Goal: Obtain resource: Download file/media

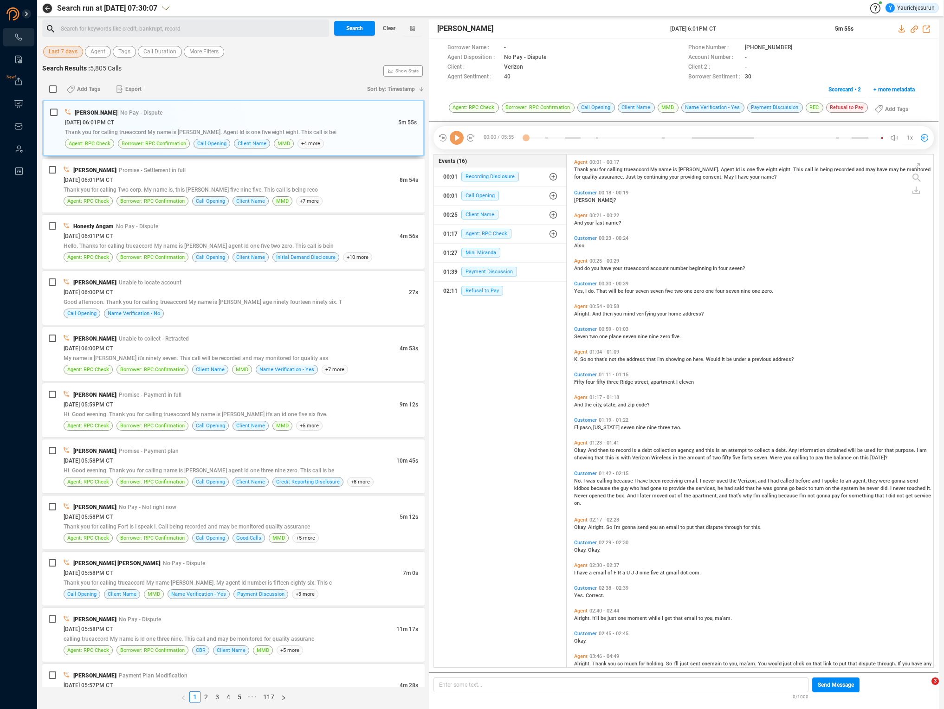
scroll to position [511, 362]
click at [69, 52] on span "Last 7 days" at bounding box center [63, 52] width 29 height 12
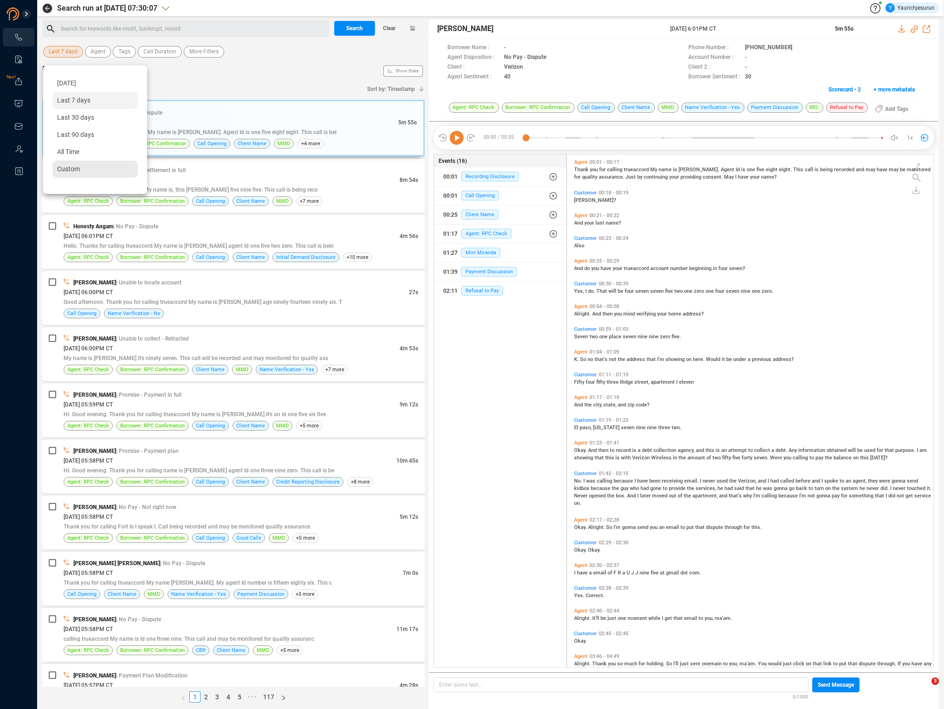
click at [70, 166] on span "Custom" at bounding box center [68, 168] width 23 height 7
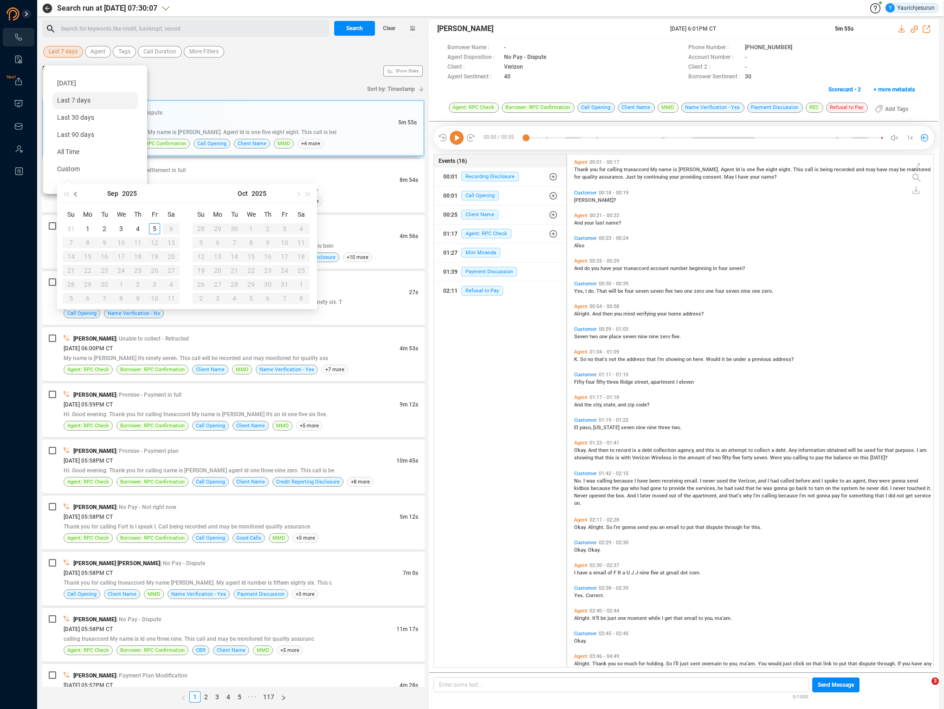
click at [76, 194] on span "button" at bounding box center [76, 194] width 5 height 5
type input "[DATE]"
click at [106, 242] on div "5" at bounding box center [104, 242] width 11 height 11
type input "[DATE]"
click at [139, 284] on div "28" at bounding box center [137, 284] width 11 height 11
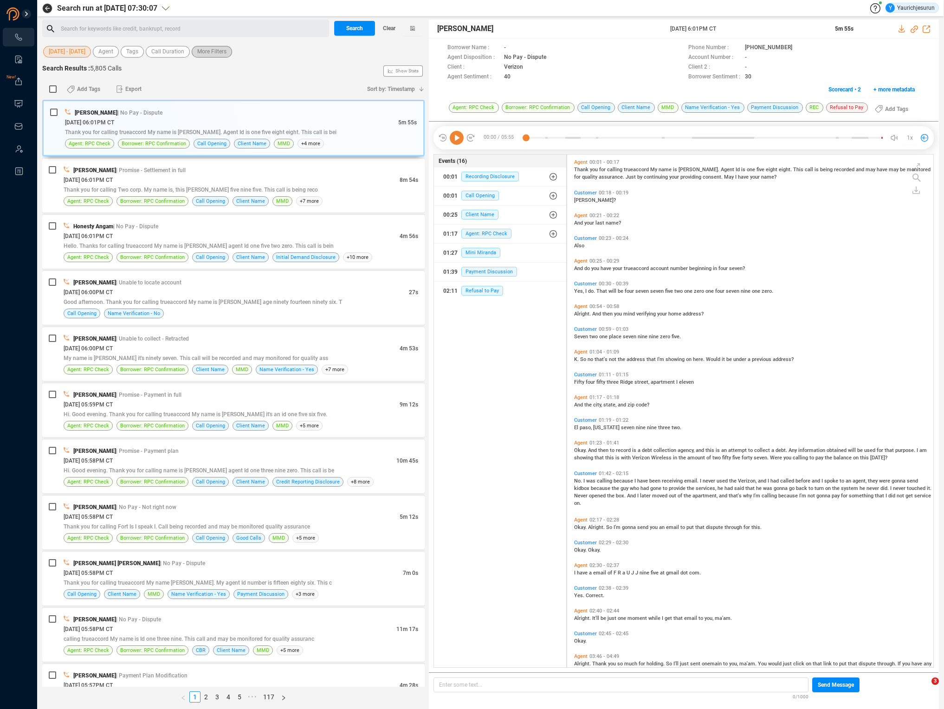
drag, startPoint x: 206, startPoint y: 52, endPoint x: 199, endPoint y: 52, distance: 7.0
click at [199, 52] on span "More Filters" at bounding box center [211, 52] width 29 height 12
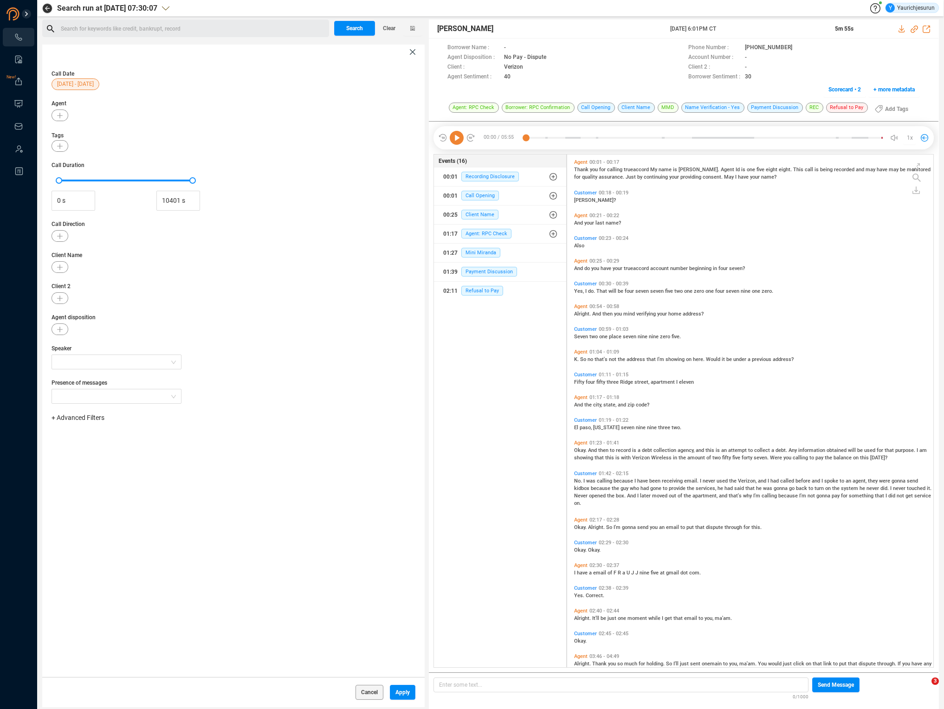
click at [90, 420] on span "+ Advanced Filters" at bounding box center [78, 417] width 53 height 7
click at [99, 498] on span "Phone Number" at bounding box center [82, 495] width 43 height 7
click at [168, 445] on div "Enter a comma separated list ﻿" at bounding box center [144, 447] width 176 height 20
click at [401, 690] on span "Apply" at bounding box center [403, 692] width 14 height 15
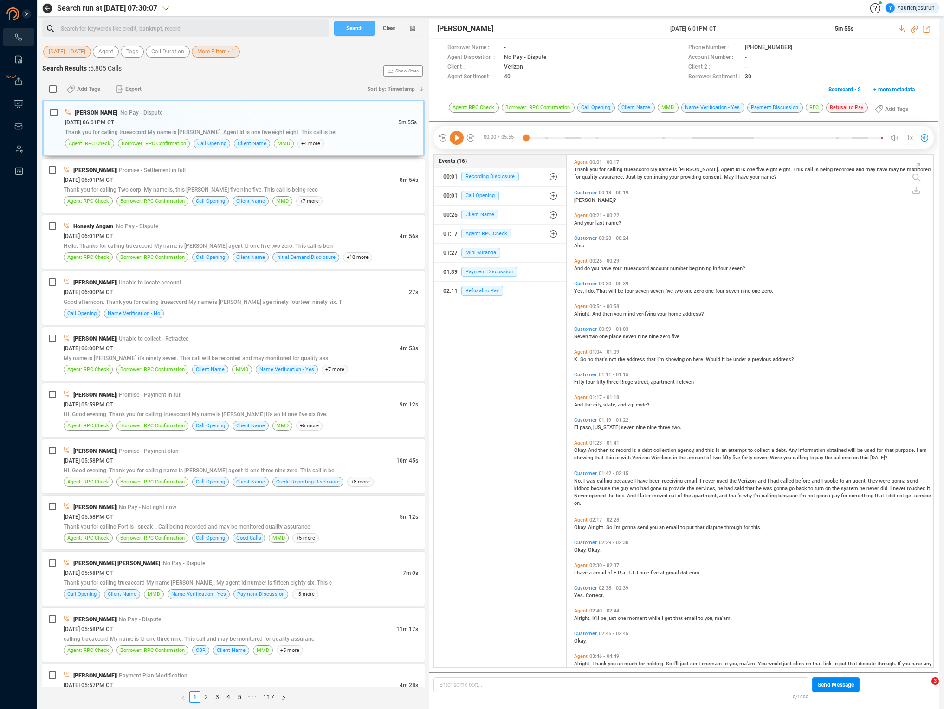
click at [350, 29] on span "Search" at bounding box center [354, 28] width 17 height 15
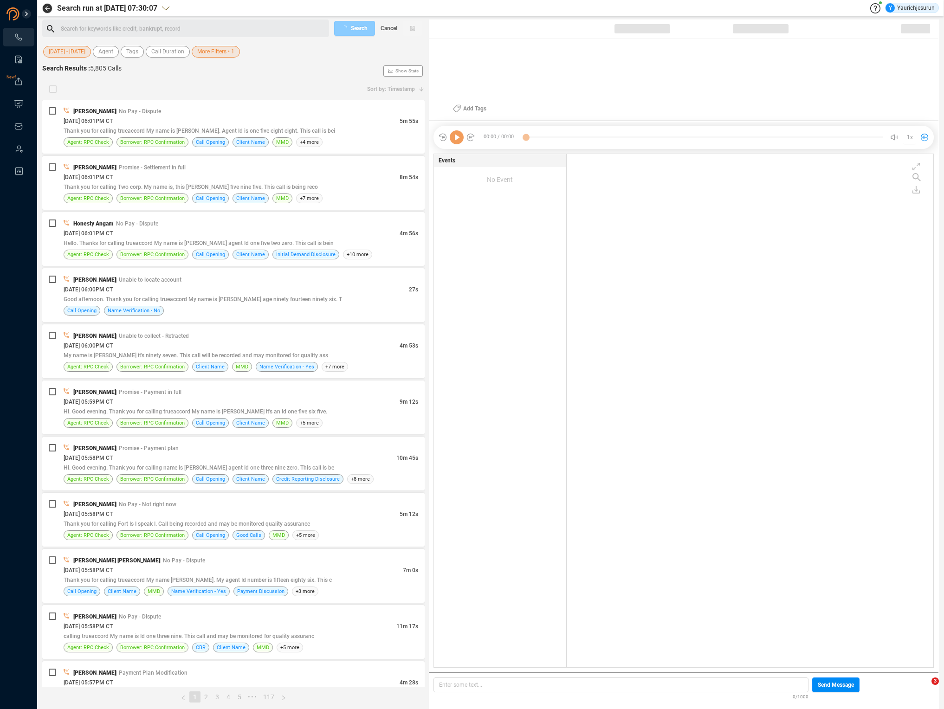
scroll to position [512, 362]
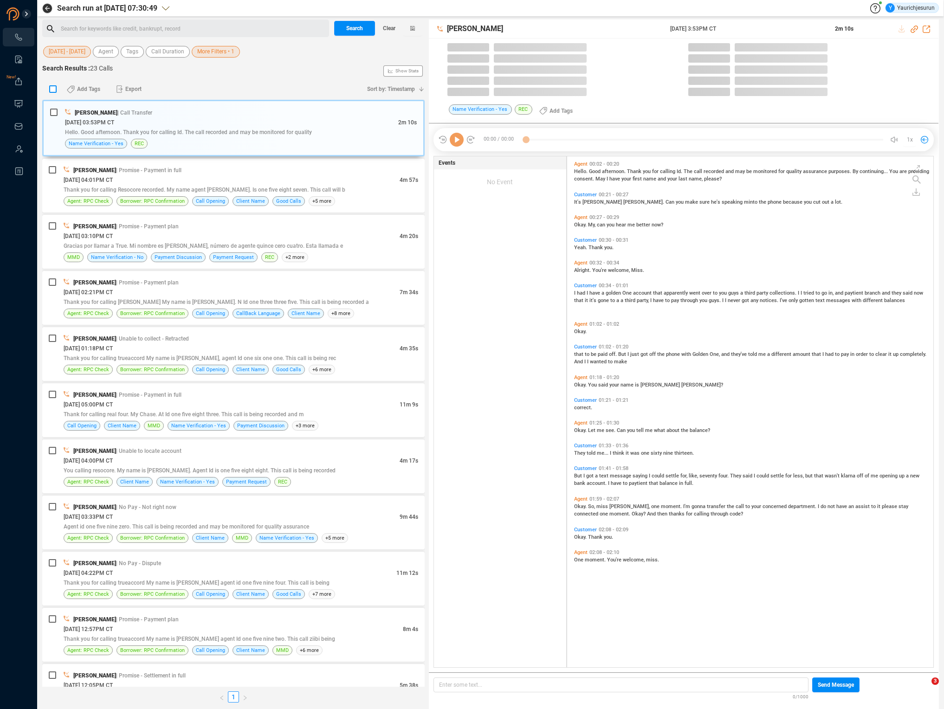
click at [50, 88] on input "checkbox" at bounding box center [52, 88] width 7 height 7
checkbox input "true"
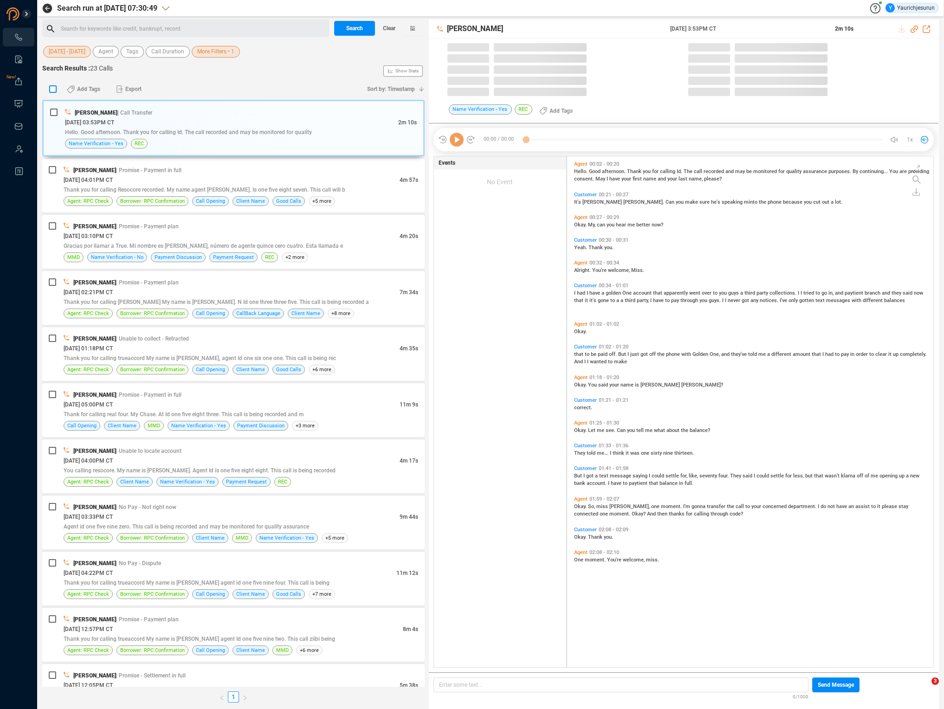
checkbox input "true"
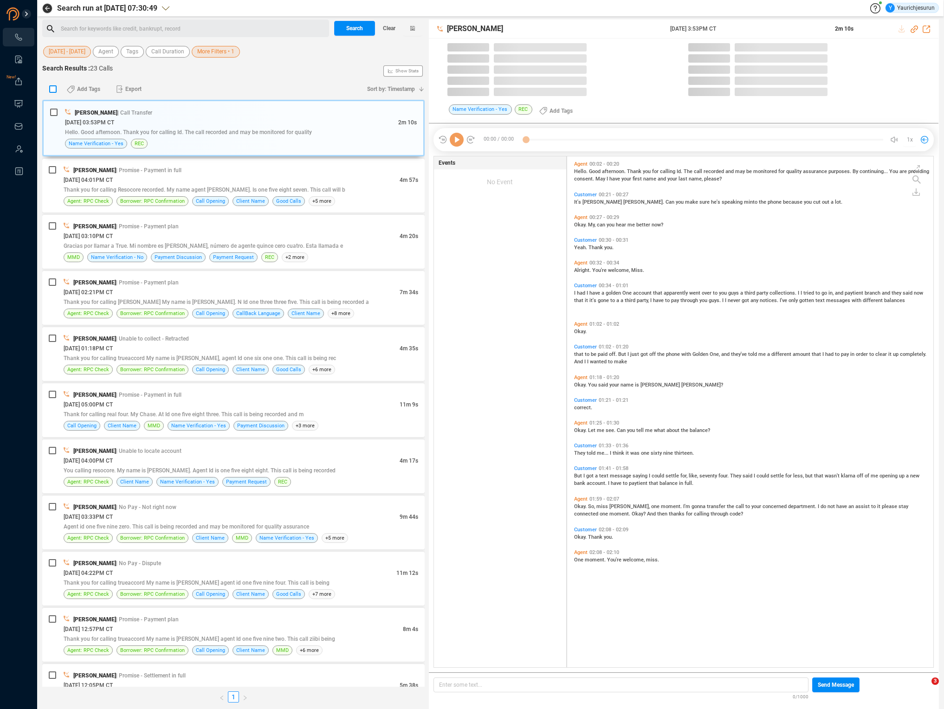
checkbox input "true"
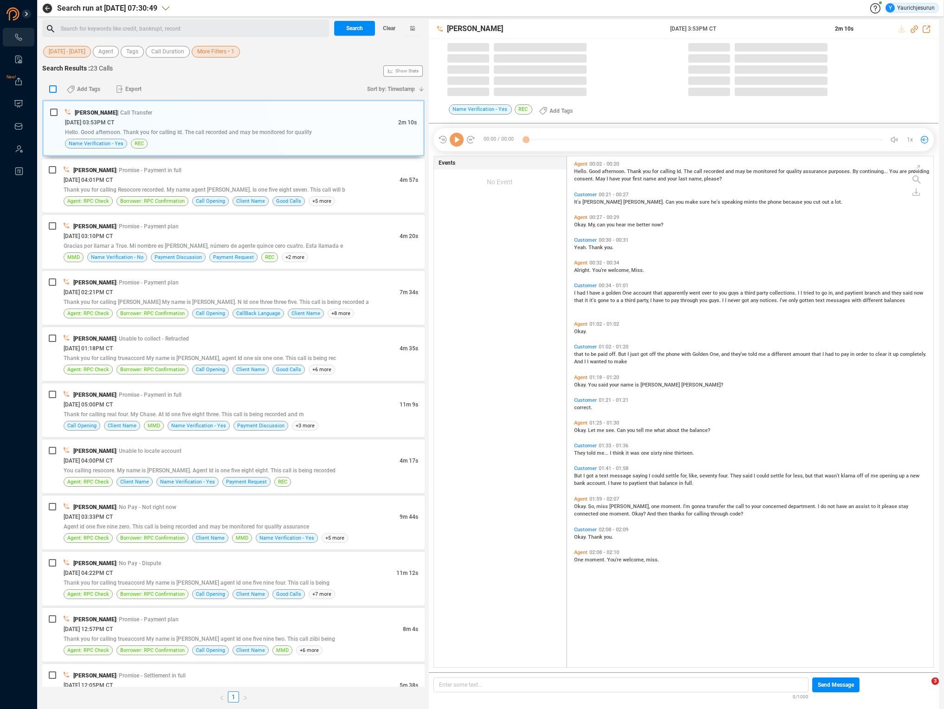
checkbox input "true"
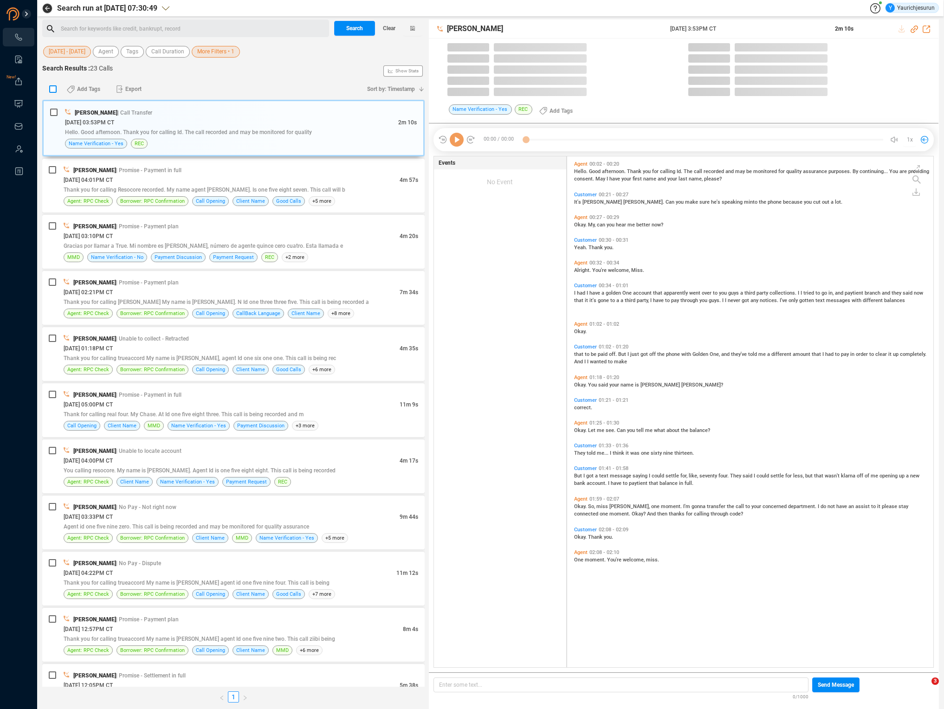
checkbox input "true"
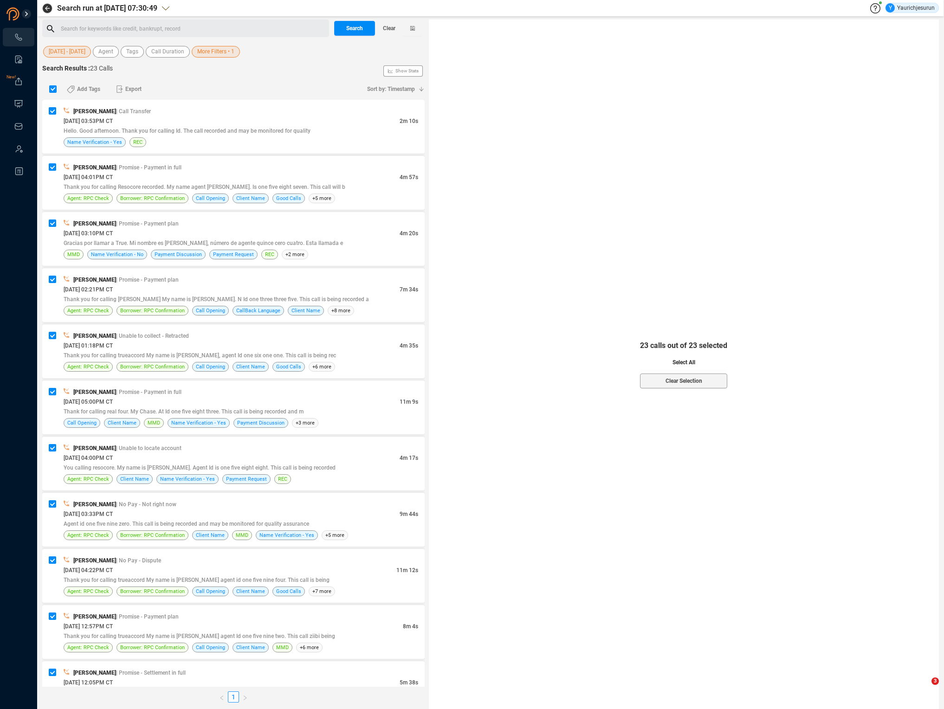
click at [652, 358] on button "Select All" at bounding box center [683, 362] width 87 height 15
click at [136, 89] on span "Export" at bounding box center [133, 89] width 16 height 15
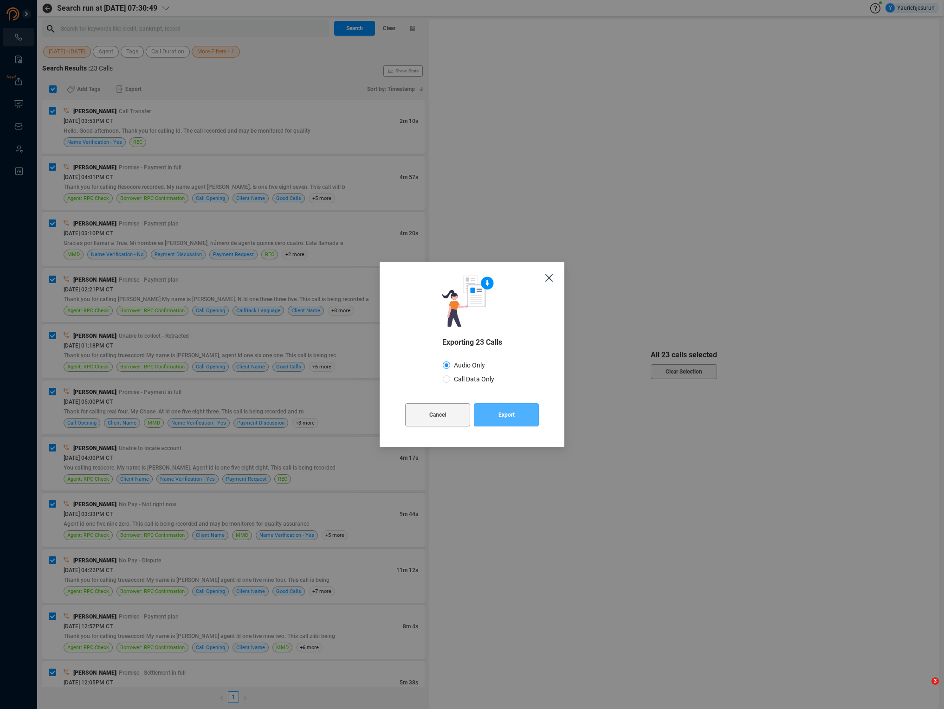
click at [508, 420] on span "Export" at bounding box center [507, 414] width 16 height 23
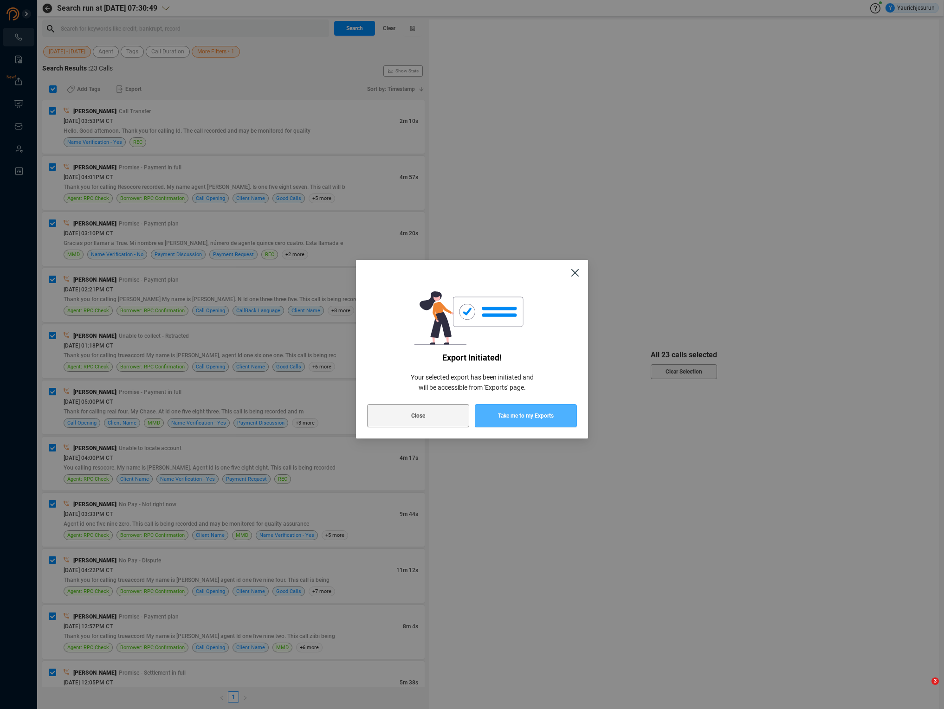
click at [512, 417] on span "Take me to my Exports" at bounding box center [526, 415] width 56 height 23
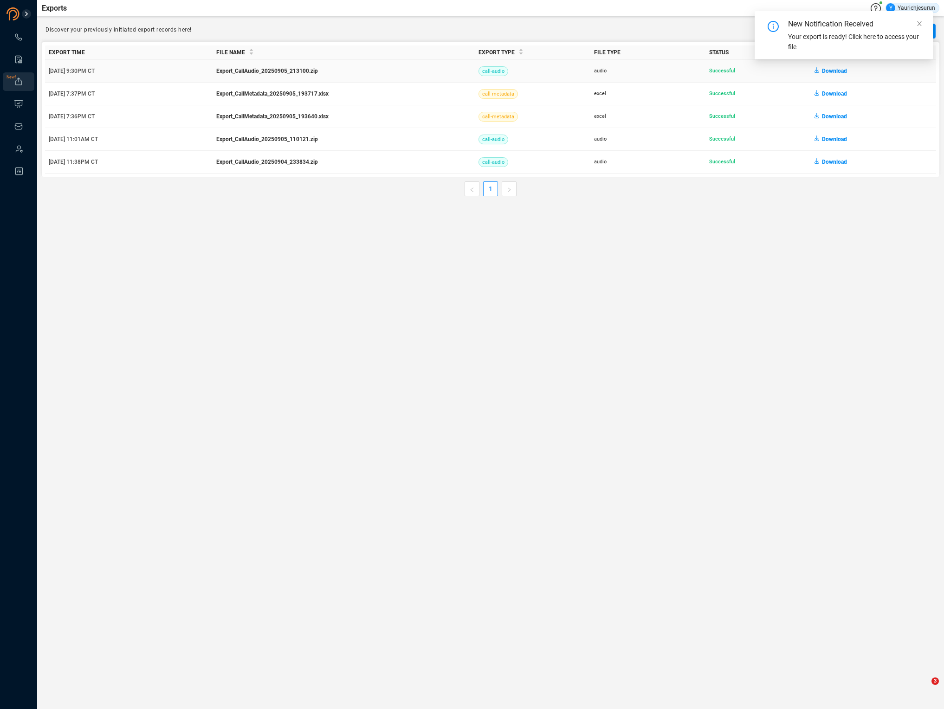
click at [828, 72] on span "Download" at bounding box center [834, 71] width 25 height 15
click at [23, 39] on icon at bounding box center [18, 37] width 9 height 9
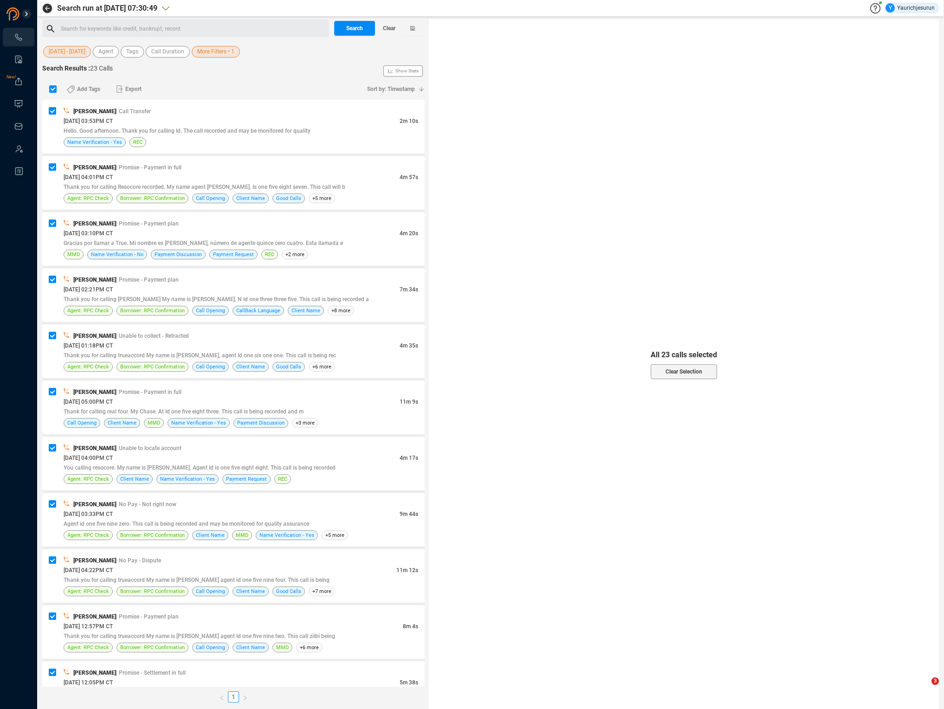
click at [69, 54] on span "[DATE] - [DATE]" at bounding box center [67, 52] width 37 height 12
click at [75, 169] on span "Custom" at bounding box center [68, 168] width 23 height 7
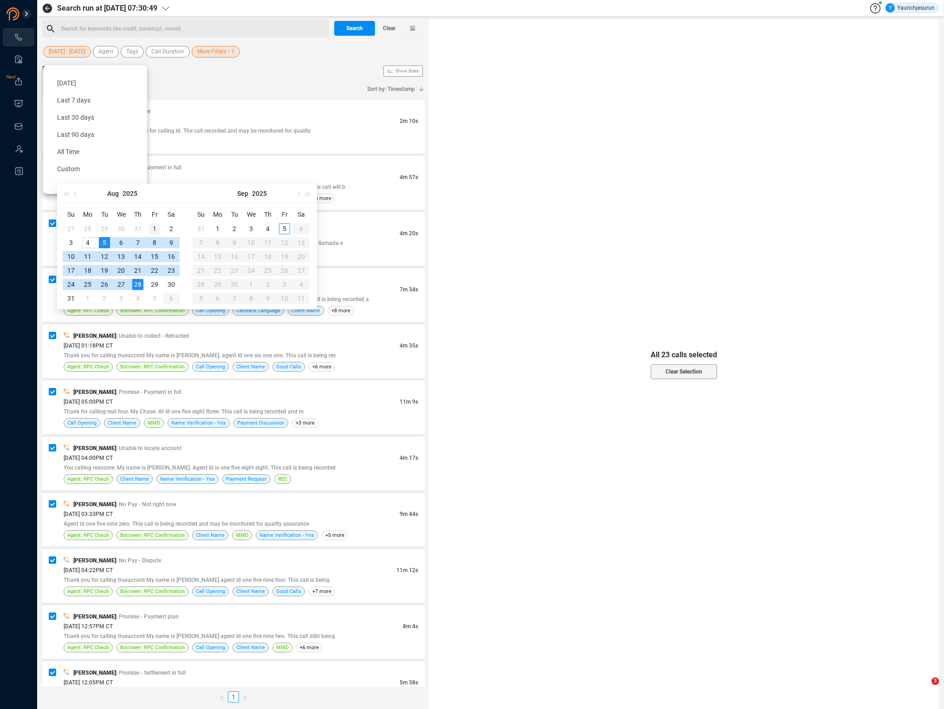
type input "[DATE]"
click at [155, 228] on div "1" at bounding box center [154, 228] width 11 height 11
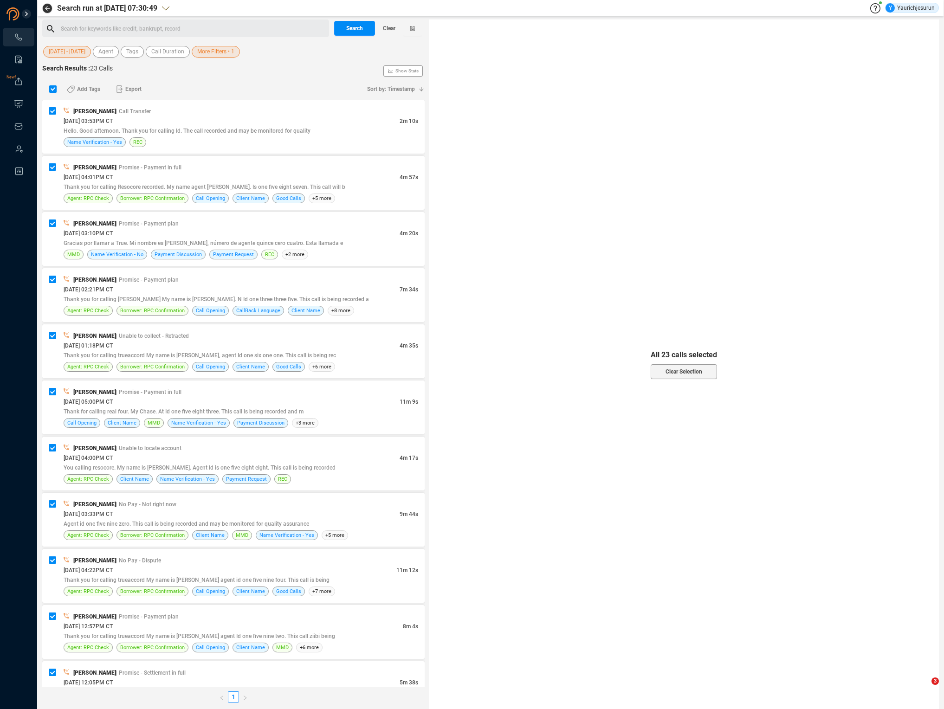
click at [75, 52] on span "[DATE] - [DATE]" at bounding box center [67, 52] width 37 height 12
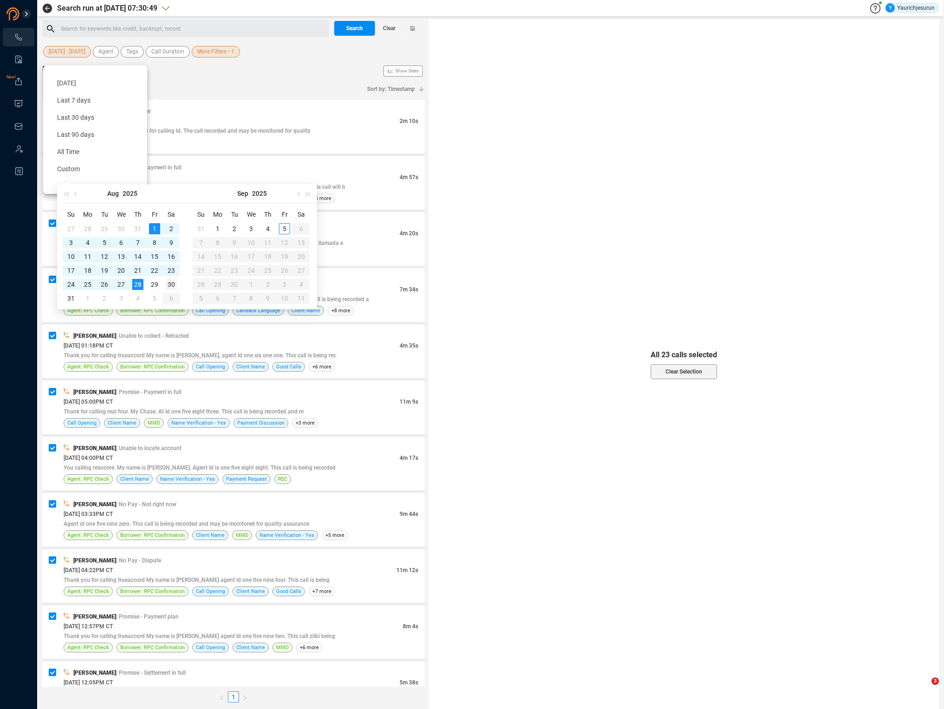
type input "[DATE]"
click at [174, 286] on div "30" at bounding box center [171, 284] width 11 height 11
type input "[DATE]"
click at [245, 116] on div "[DATE] 03:53PM CT" at bounding box center [232, 121] width 336 height 10
checkbox input "false"
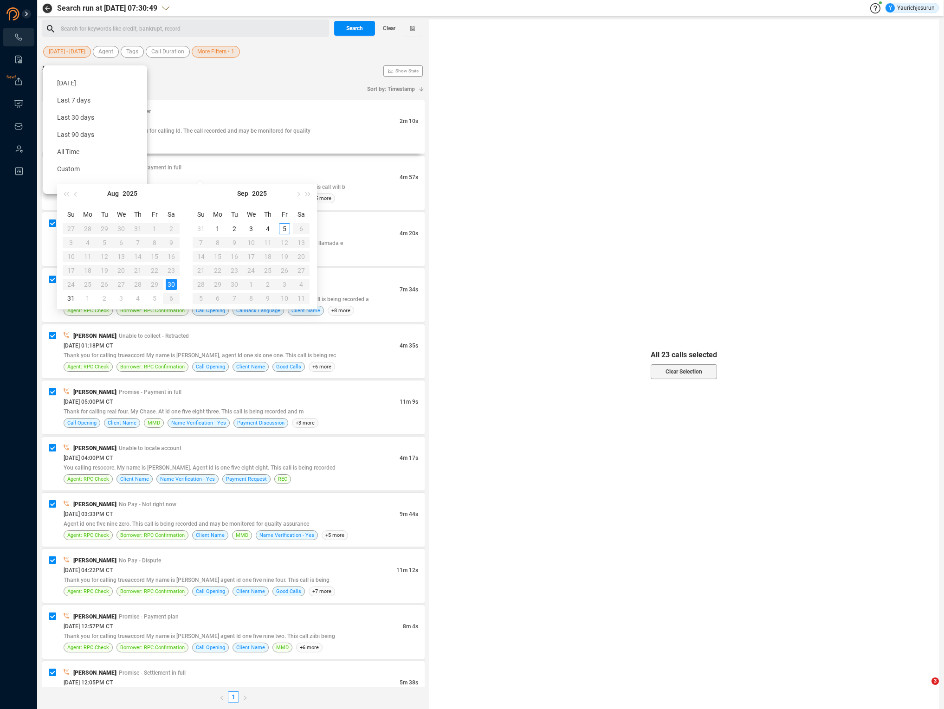
checkbox input "false"
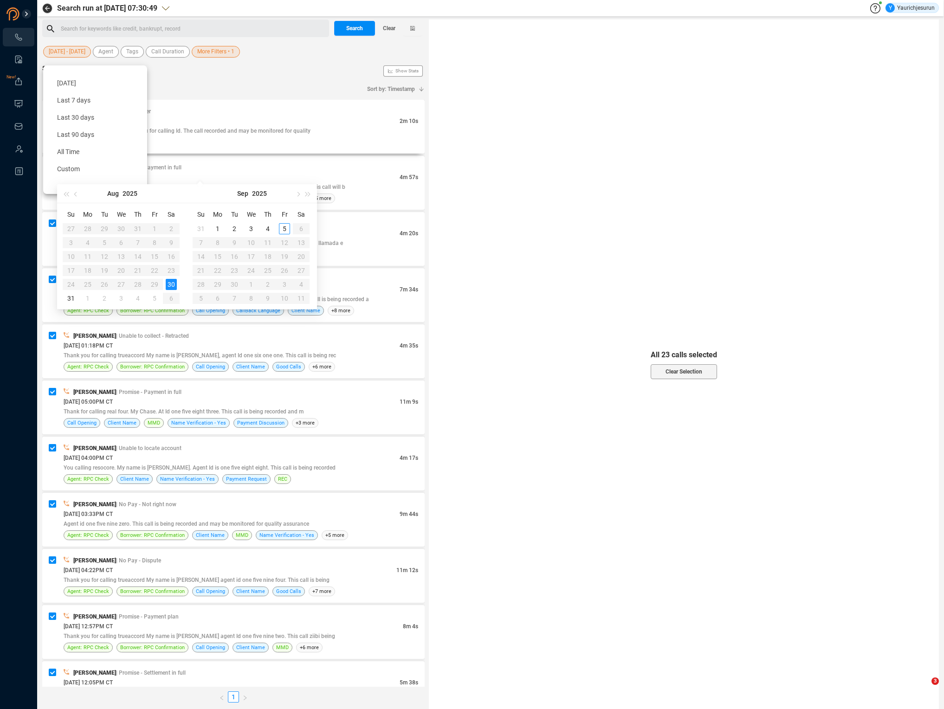
checkbox input "false"
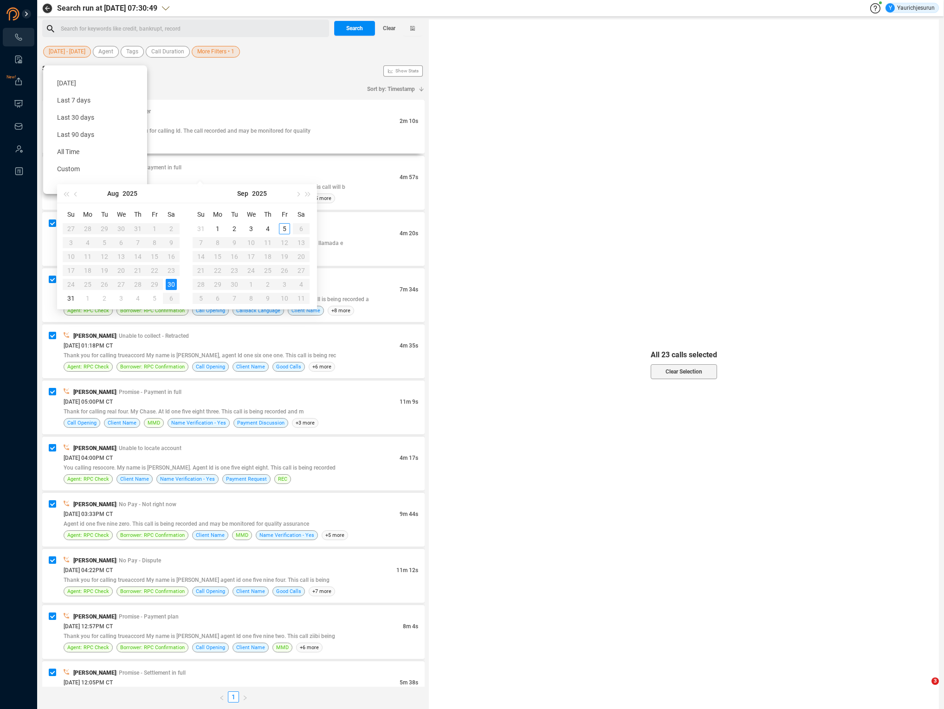
checkbox input "false"
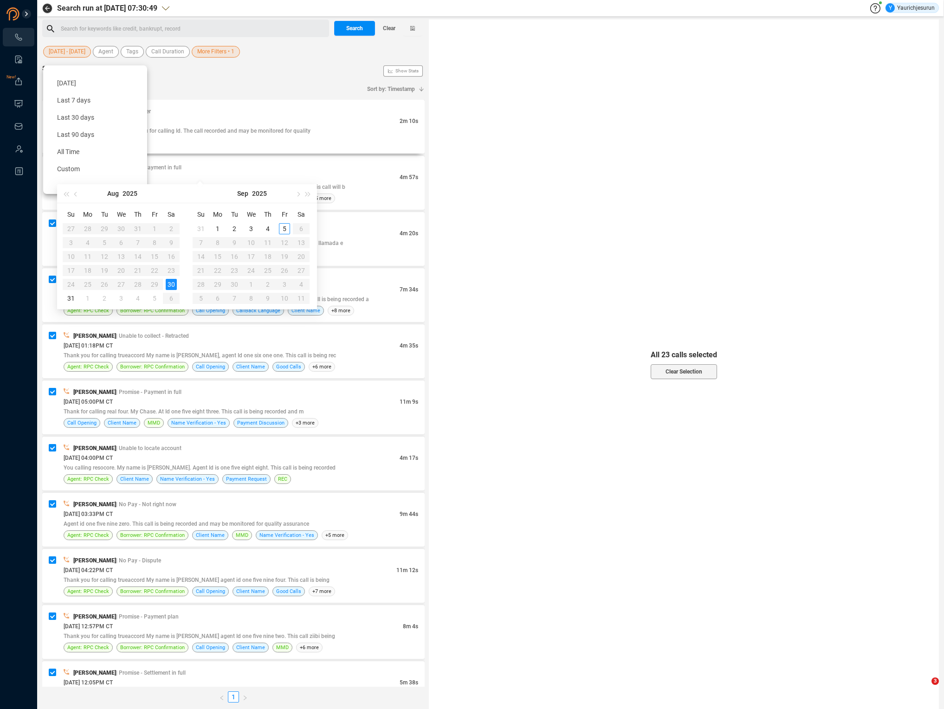
checkbox input "false"
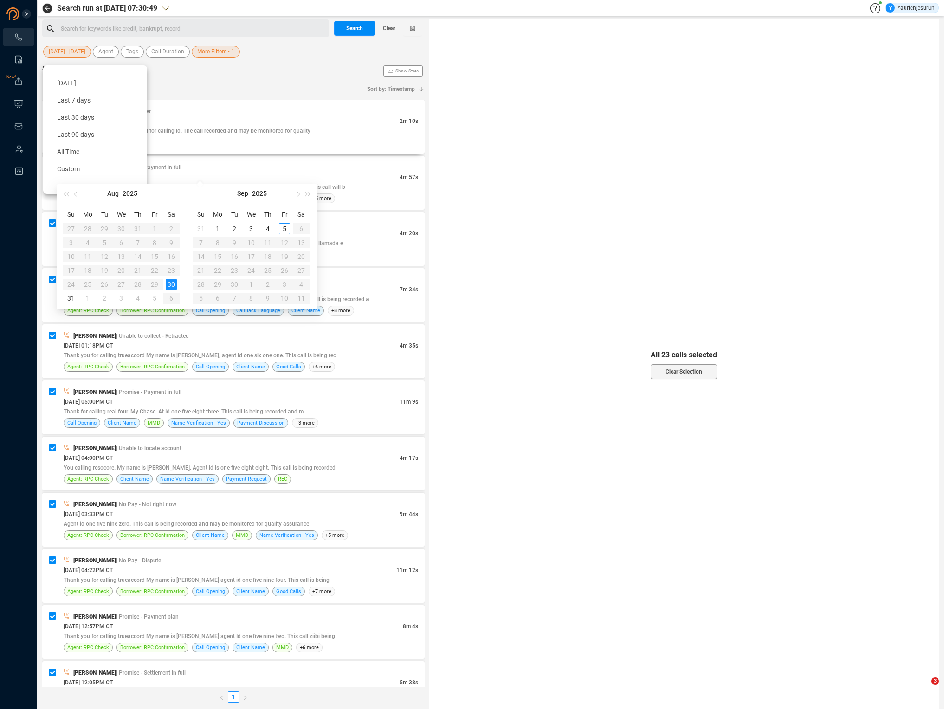
checkbox input "false"
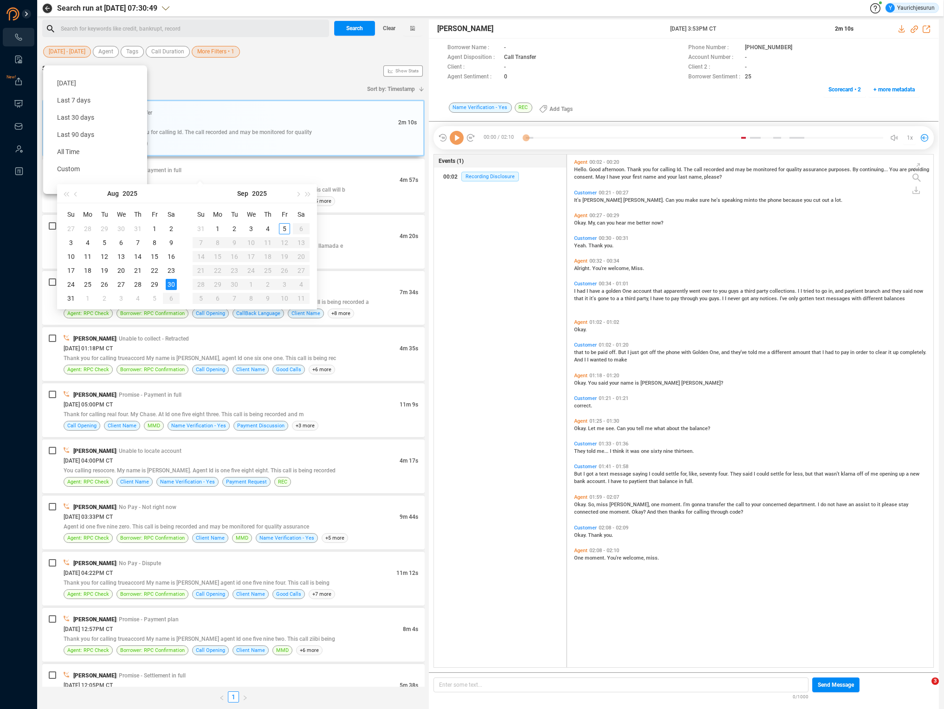
scroll to position [511, 362]
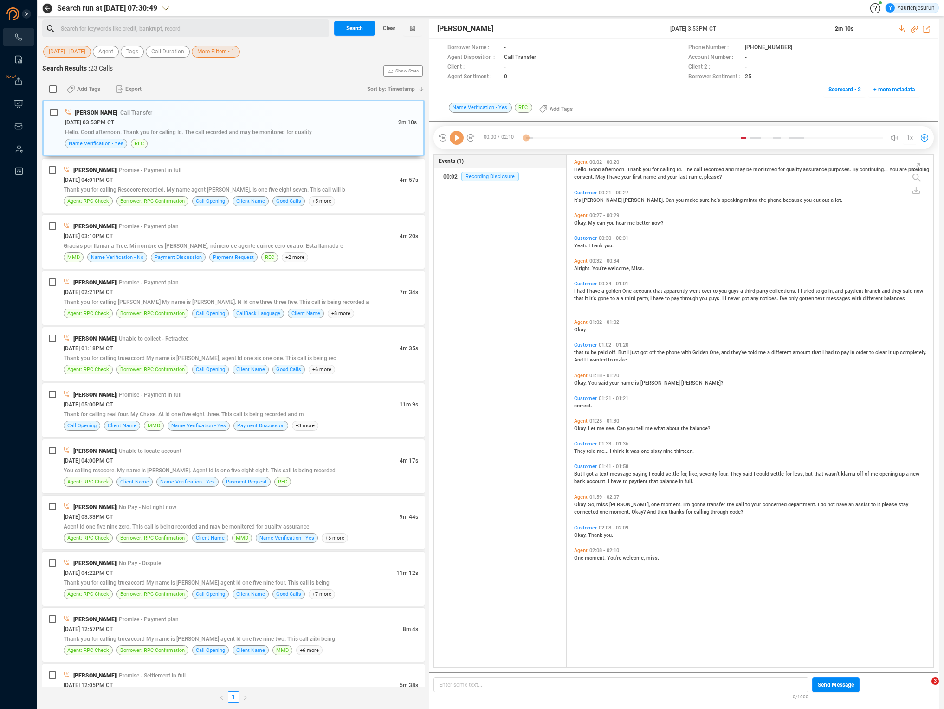
click at [227, 51] on span "More Filters • 1" at bounding box center [215, 52] width 37 height 12
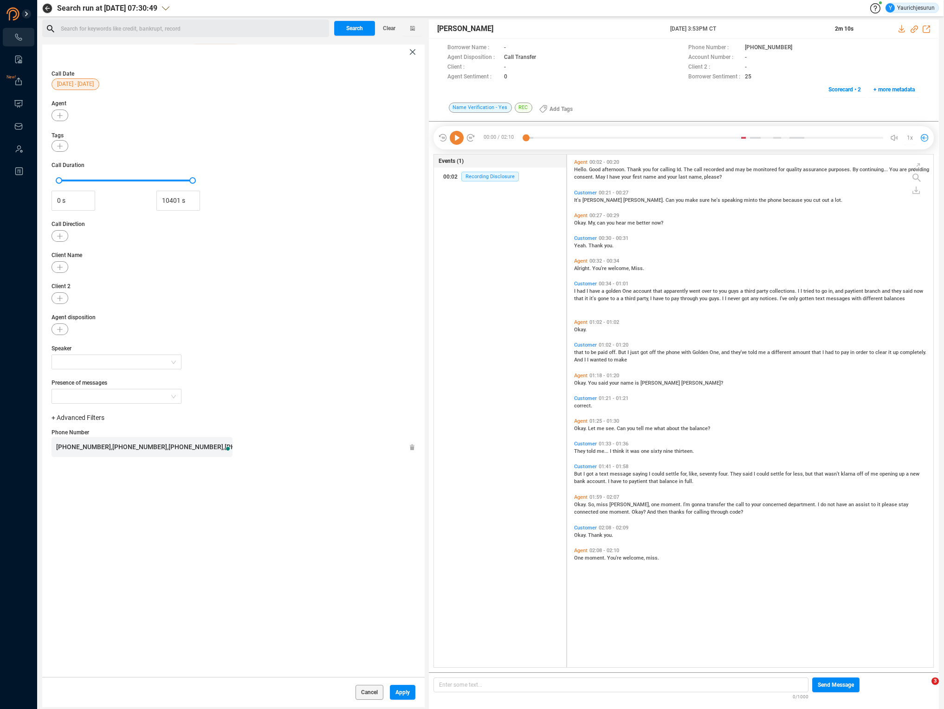
click at [155, 449] on span "[PHONE_NUMBER],[PHONE_NUMBER],[PHONE_NUMBER],[PHONE_NUMBER],[PHONE_NUMBER],[PHO…" at bounding box center [589, 446] width 1066 height 7
click at [402, 695] on span "Apply" at bounding box center [403, 692] width 14 height 15
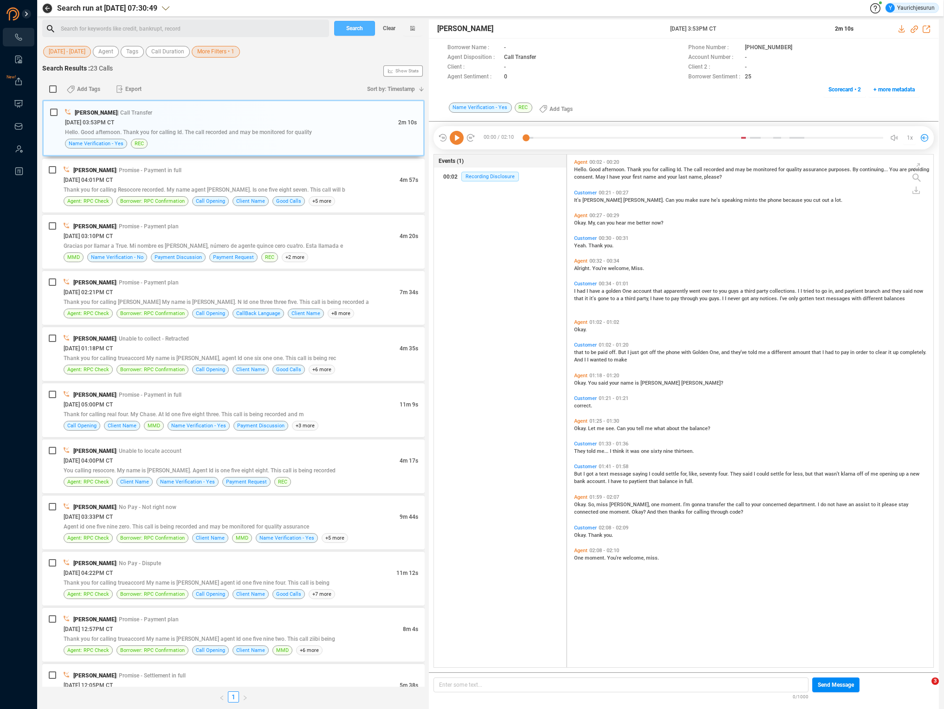
click at [358, 31] on span "Search" at bounding box center [354, 28] width 17 height 15
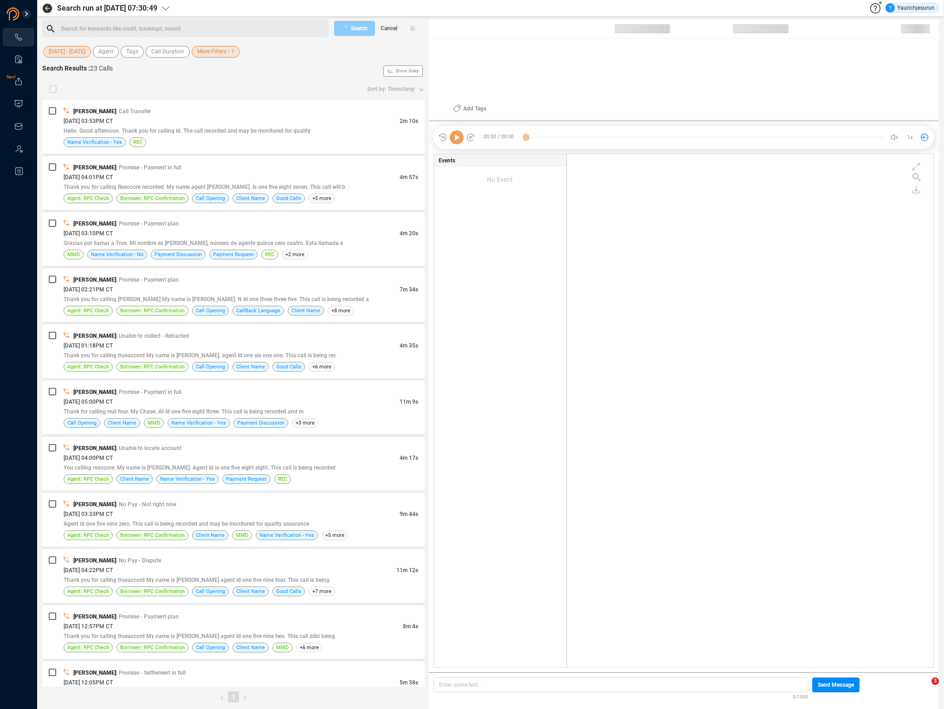
scroll to position [512, 362]
